Goal: Contribute content: Contribute content

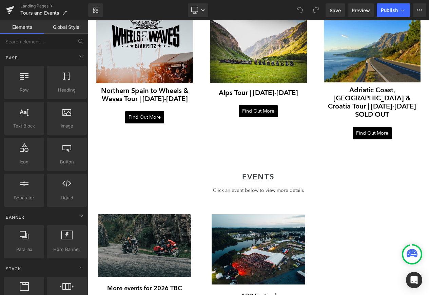
scroll to position [821, 0]
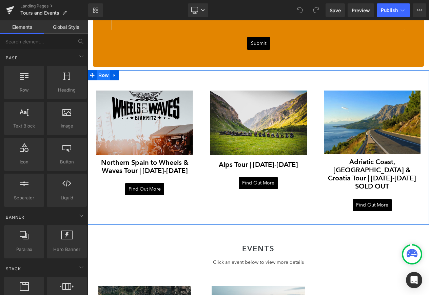
click at [106, 74] on span "Row" at bounding box center [104, 75] width 14 height 10
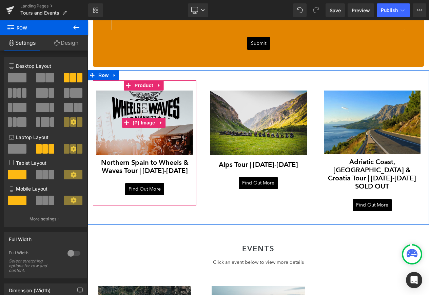
click at [161, 101] on img at bounding box center [144, 123] width 97 height 64
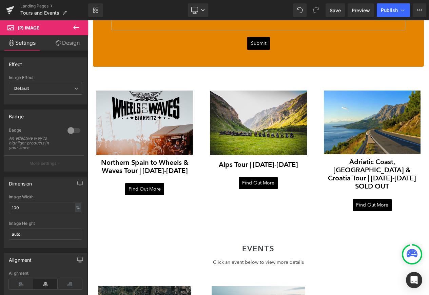
click at [79, 25] on icon at bounding box center [76, 27] width 8 height 8
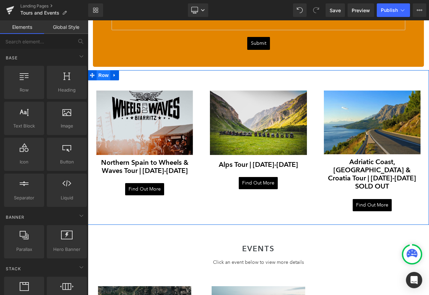
click at [105, 74] on span "Row" at bounding box center [104, 75] width 14 height 10
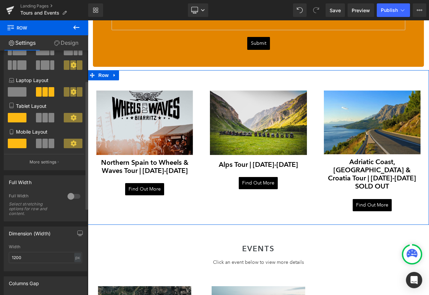
scroll to position [0, 0]
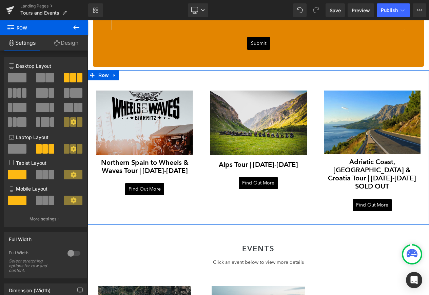
click at [75, 38] on link "Design" at bounding box center [66, 42] width 44 height 15
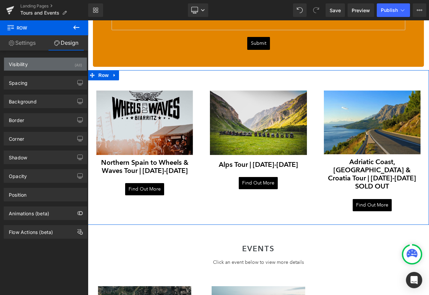
click at [68, 63] on div "Visibility (All)" at bounding box center [45, 64] width 83 height 13
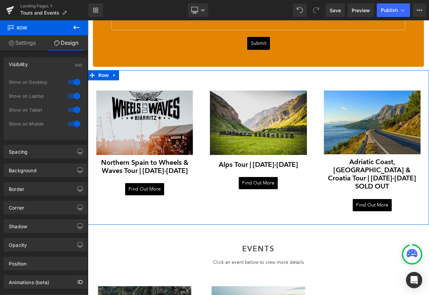
click at [70, 83] on div at bounding box center [74, 82] width 16 height 11
click at [71, 104] on div "Show on Laptop" at bounding box center [45, 100] width 73 height 14
click at [71, 109] on div at bounding box center [74, 109] width 16 height 11
click at [71, 120] on div at bounding box center [74, 123] width 16 height 11
click at [71, 95] on div at bounding box center [74, 96] width 16 height 11
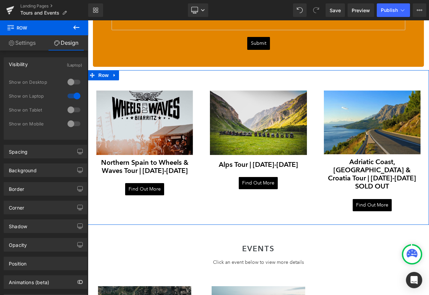
click at [70, 82] on div at bounding box center [74, 82] width 16 height 11
click at [69, 107] on div at bounding box center [74, 109] width 16 height 11
click at [69, 122] on div at bounding box center [74, 123] width 16 height 11
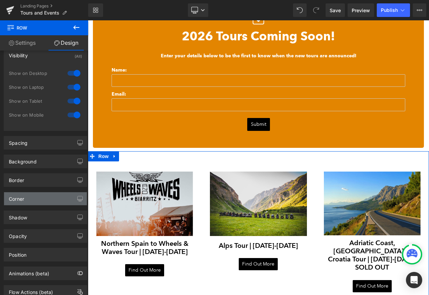
scroll to position [32, 0]
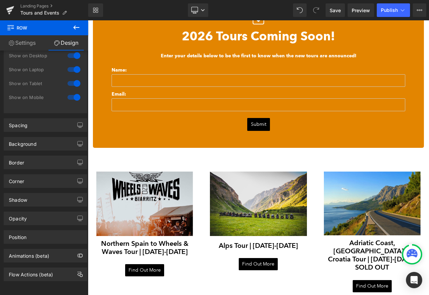
click at [72, 27] on icon at bounding box center [76, 27] width 8 height 8
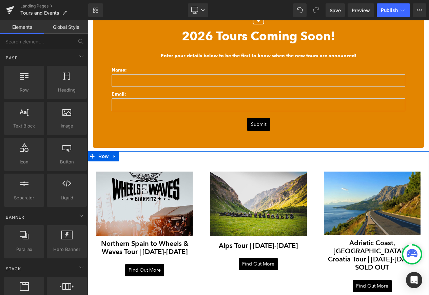
click at [195, 159] on div at bounding box center [258, 156] width 341 height 10
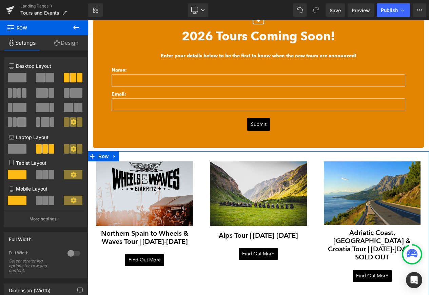
drag, startPoint x: 203, startPoint y: 157, endPoint x: 204, endPoint y: 146, distance: 10.5
click at [204, 146] on div "WINGMAN TOURS & EVENTS Heading Row Hero Banner Adventure awaits. Heading If you…" at bounding box center [258, 49] width 341 height 1450
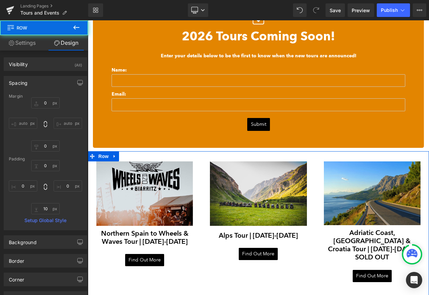
click at [196, 275] on div "Sale Off (P) Image Northern Spain to Wheels & Waves Tour | [DATE]-[DATE] (P) Ti…" at bounding box center [258, 223] width 341 height 144
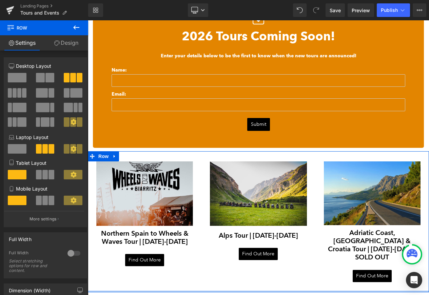
drag, startPoint x: 193, startPoint y: 284, endPoint x: 194, endPoint y: 275, distance: 8.8
click at [194, 275] on div "Sale Off (P) Image Northern Spain to Wheels & Waves Tour | [DATE]-[DATE] (P) Ti…" at bounding box center [258, 221] width 341 height 141
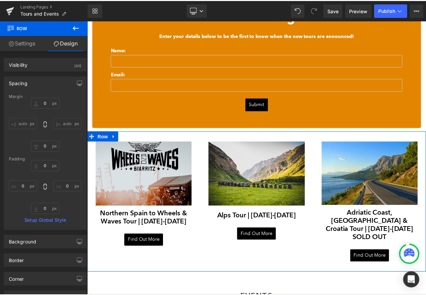
scroll to position [832, 0]
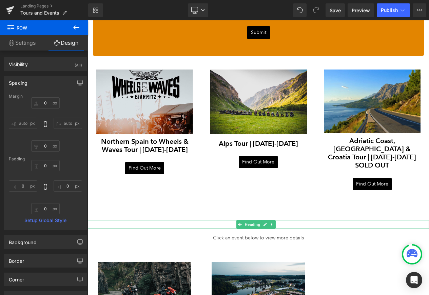
click at [201, 220] on h1 "EVENTS" at bounding box center [258, 224] width 341 height 9
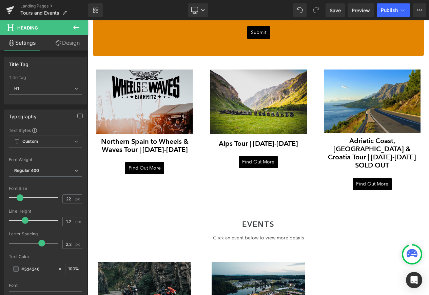
click at [80, 41] on link "Design" at bounding box center [67, 42] width 44 height 15
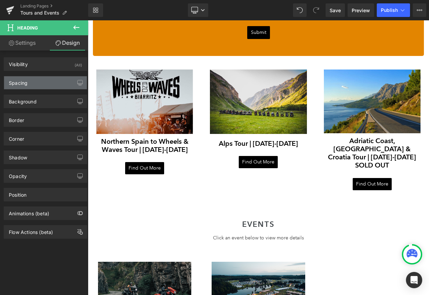
click at [57, 81] on div "Spacing" at bounding box center [45, 82] width 83 height 13
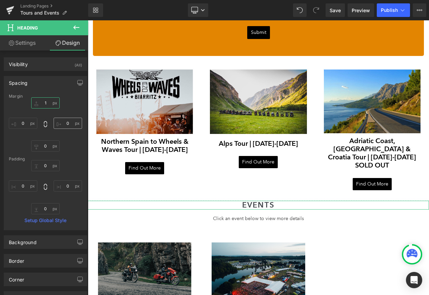
type input "0"
drag, startPoint x: 50, startPoint y: 105, endPoint x: 51, endPoint y: 125, distance: 19.7
click at [51, 125] on div "0px 0 0px 0 0px 0 0px 0" at bounding box center [45, 124] width 73 height 54
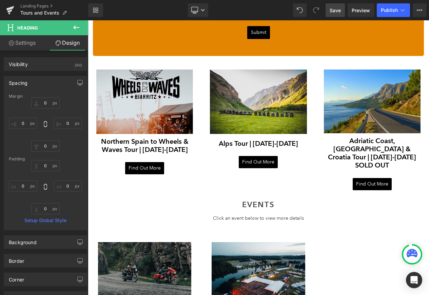
click at [340, 14] on link "Save" at bounding box center [334, 10] width 19 height 14
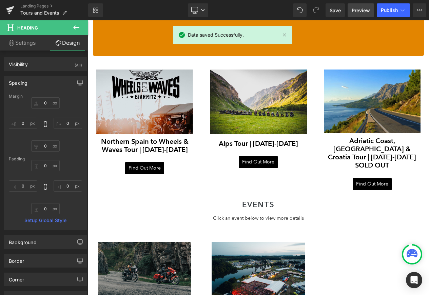
click at [358, 10] on span "Preview" at bounding box center [361, 10] width 18 height 7
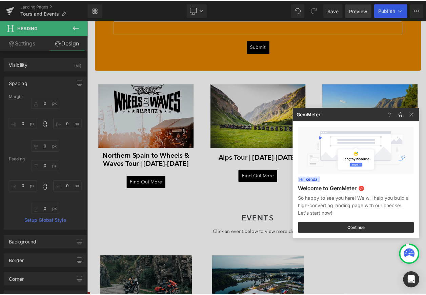
scroll to position [847, 0]
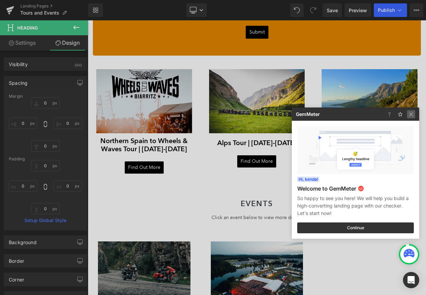
click at [415, 115] on img at bounding box center [411, 114] width 8 height 8
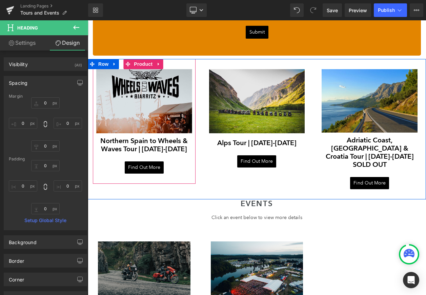
click at [182, 182] on div at bounding box center [144, 183] width 103 height 2
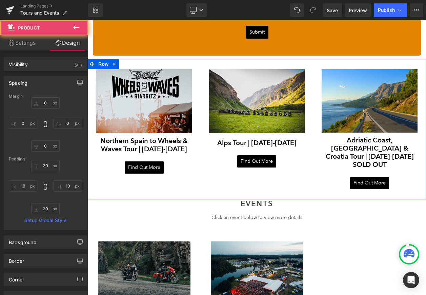
click at [198, 183] on div "Sale Off (P) Image Northern Spain to Wheels & Waves Tour | [DATE]-[DATE] (P) Ti…" at bounding box center [257, 129] width 338 height 140
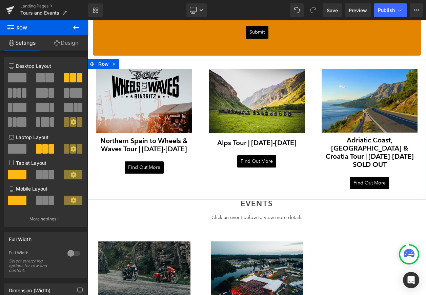
click at [62, 47] on link "Design" at bounding box center [66, 42] width 44 height 15
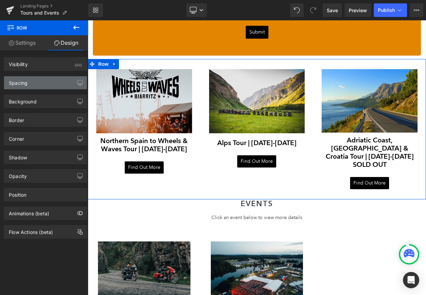
click at [55, 84] on div "Spacing" at bounding box center [45, 82] width 83 height 13
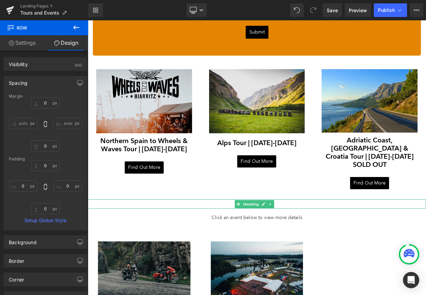
click at [214, 199] on h1 "EVENTS" at bounding box center [257, 203] width 338 height 9
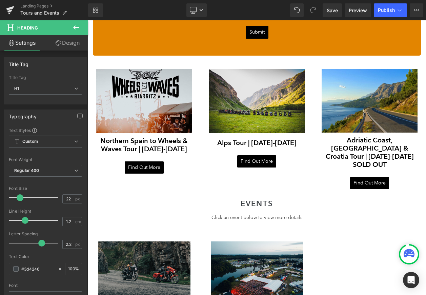
click at [71, 39] on link "Design" at bounding box center [67, 42] width 44 height 15
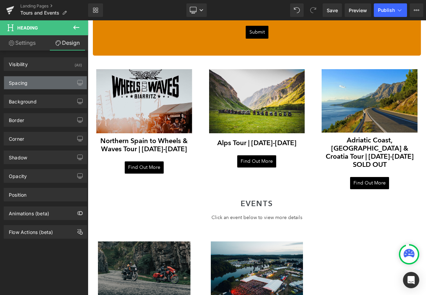
click at [55, 82] on div "Spacing" at bounding box center [45, 82] width 83 height 13
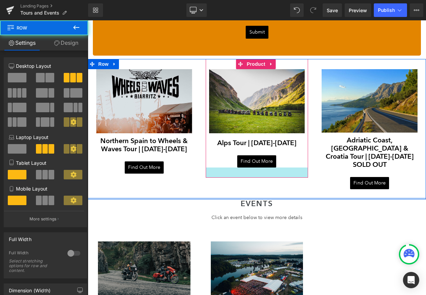
drag, startPoint x: 224, startPoint y: 185, endPoint x: 225, endPoint y: 177, distance: 7.9
click at [225, 177] on div "Sale Off (P) Image Northern Spain to Wheels & Waves Tour | [DATE]-[DATE] (P) Ti…" at bounding box center [257, 129] width 338 height 140
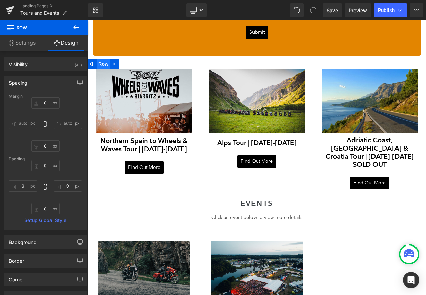
click at [107, 63] on span "Row" at bounding box center [104, 64] width 14 height 10
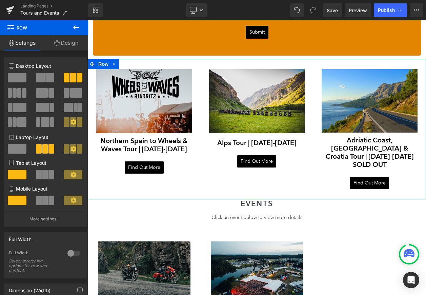
click at [67, 44] on link "Design" at bounding box center [66, 42] width 44 height 15
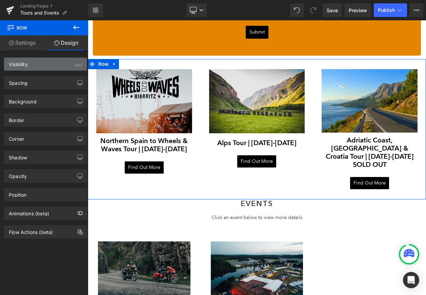
click at [68, 68] on div "Visibility (All)" at bounding box center [45, 64] width 83 height 13
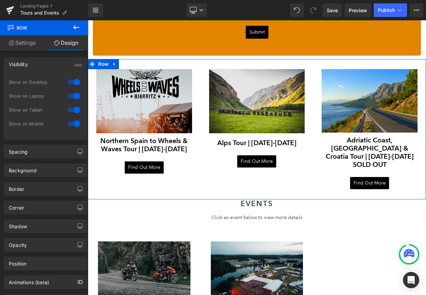
click at [72, 124] on div at bounding box center [74, 123] width 16 height 11
click at [73, 106] on div at bounding box center [74, 109] width 16 height 11
click at [74, 97] on div at bounding box center [74, 96] width 16 height 11
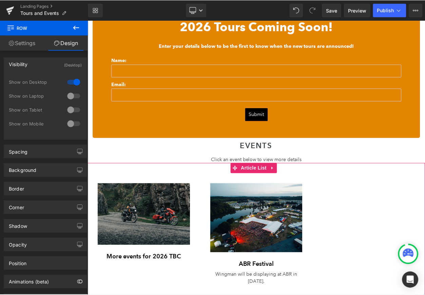
scroll to position [738, 0]
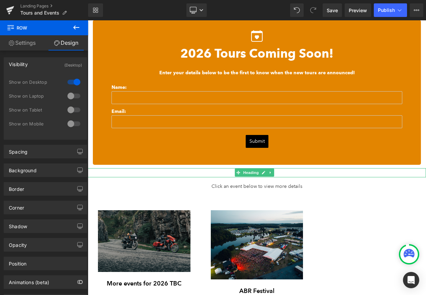
click at [231, 169] on h1 "EVENTS" at bounding box center [257, 172] width 338 height 9
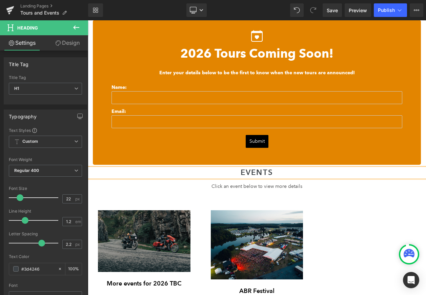
click at [66, 41] on link "Design" at bounding box center [67, 42] width 44 height 15
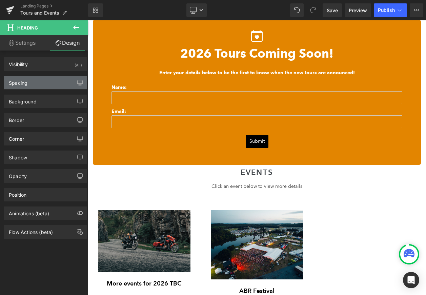
click at [49, 85] on div "Spacing" at bounding box center [45, 82] width 83 height 13
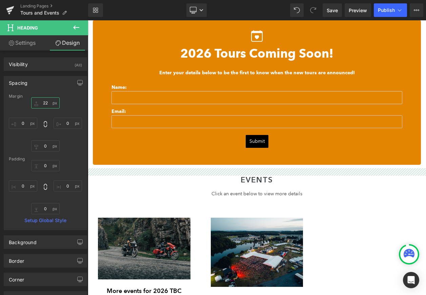
type input "22"
drag, startPoint x: 51, startPoint y: 100, endPoint x: 55, endPoint y: 93, distance: 8.7
click at [55, 93] on div "Spacing [GEOGRAPHIC_DATA] 22px 22 0px 0 0px 0 0px 0 [GEOGRAPHIC_DATA] 0px 0 0px…" at bounding box center [45, 153] width 83 height 154
click at [329, 11] on span "Save" at bounding box center [332, 10] width 11 height 7
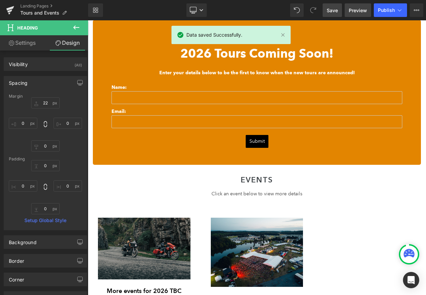
click at [350, 11] on span "Preview" at bounding box center [358, 10] width 18 height 7
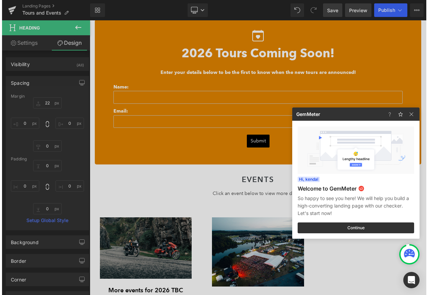
scroll to position [737, 0]
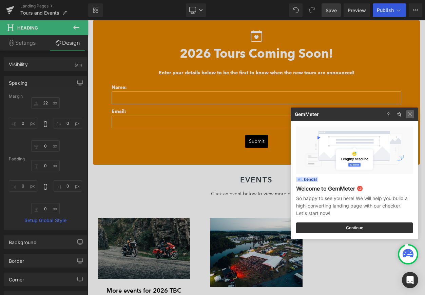
click at [412, 112] on img at bounding box center [410, 114] width 8 height 8
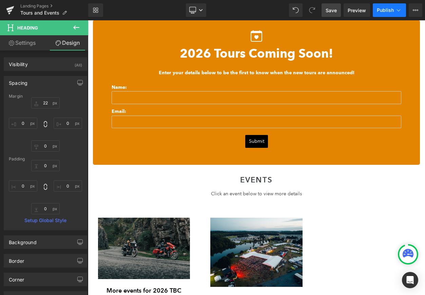
click at [394, 12] on button "Publish" at bounding box center [389, 10] width 33 height 14
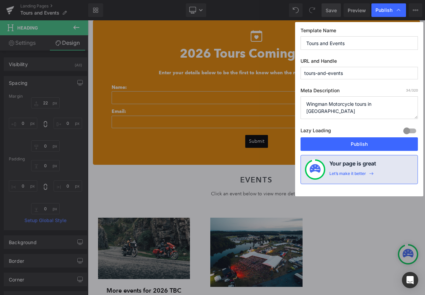
click at [374, 137] on div "Lazy Loading Build Upgrade plan to unlock" at bounding box center [358, 131] width 117 height 11
click at [374, 139] on button "Publish" at bounding box center [358, 144] width 117 height 14
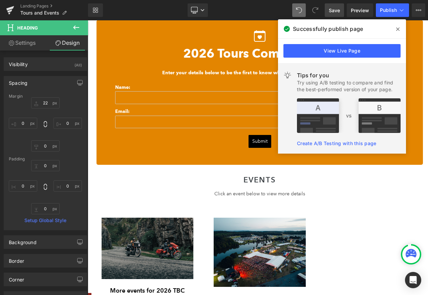
scroll to position [723, 0]
